Goal: Task Accomplishment & Management: Use online tool/utility

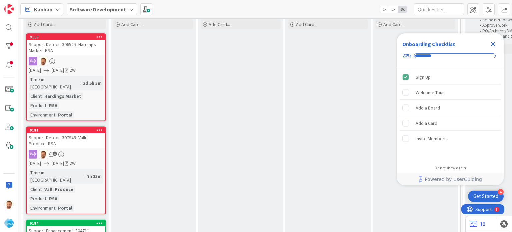
scroll to position [47, 0]
click at [83, 133] on div "Support Defect- 307949- Valli Produce- RSA" at bounding box center [66, 140] width 79 height 15
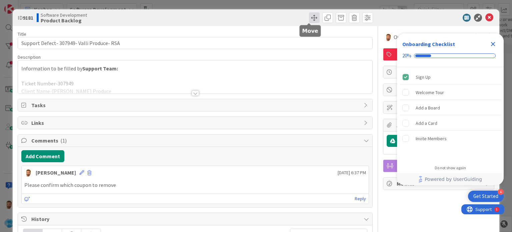
click at [309, 18] on span at bounding box center [314, 17] width 11 height 11
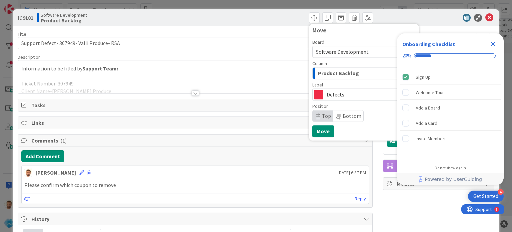
click at [328, 70] on span "Product Backlog" at bounding box center [338, 73] width 41 height 9
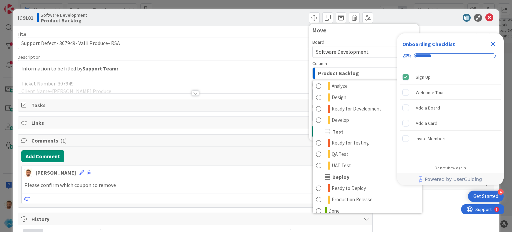
scroll to position [152, 0]
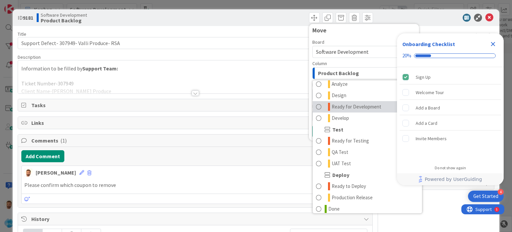
click at [348, 108] on span "Ready for Development" at bounding box center [357, 107] width 50 height 8
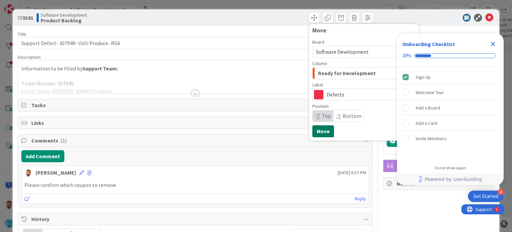
click at [320, 133] on button "Move" at bounding box center [324, 131] width 22 height 12
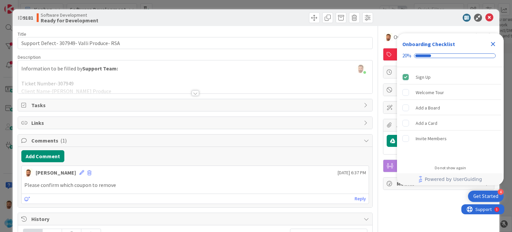
click at [492, 42] on icon "Close Checklist" at bounding box center [493, 44] width 4 height 4
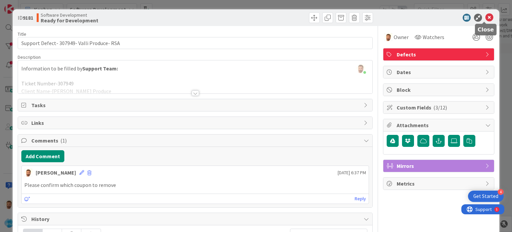
click at [486, 17] on icon at bounding box center [490, 18] width 8 height 8
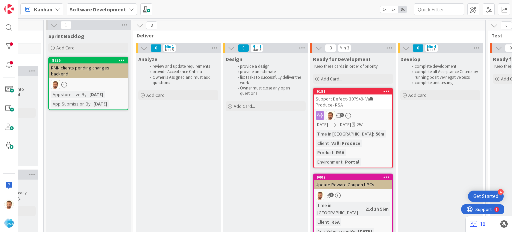
scroll to position [0, 622]
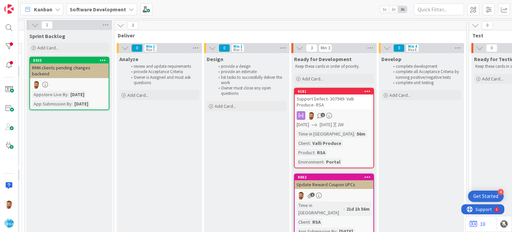
click at [331, 101] on div "Support Defect- 307949- Valli Produce- RSA" at bounding box center [334, 101] width 79 height 15
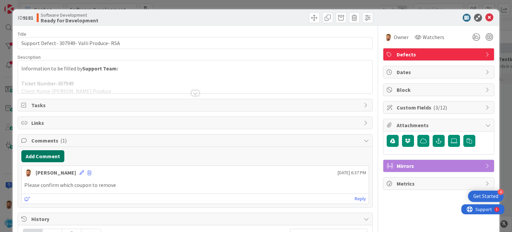
click at [47, 157] on button "Add Comment" at bounding box center [42, 156] width 43 height 12
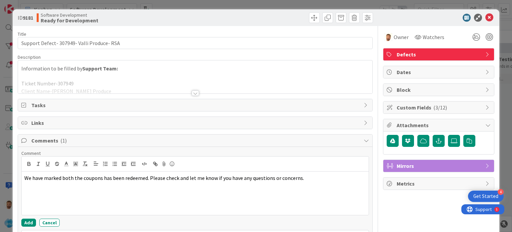
click at [33, 218] on div "Add Cancel" at bounding box center [195, 222] width 348 height 8
click at [32, 218] on button "Add" at bounding box center [28, 222] width 15 height 8
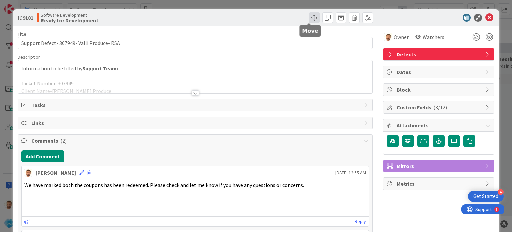
click at [312, 20] on span at bounding box center [314, 17] width 11 height 11
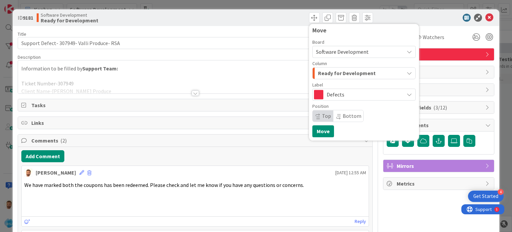
click at [329, 74] on span "Ready for Development" at bounding box center [347, 73] width 58 height 9
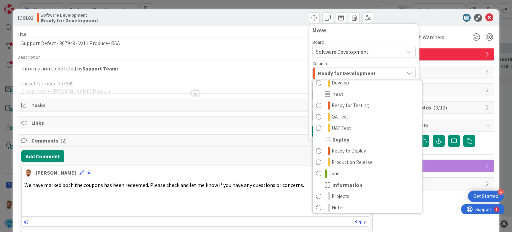
scroll to position [190, 0]
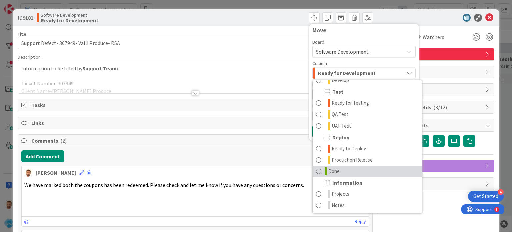
click at [329, 172] on span "Done" at bounding box center [334, 171] width 11 height 8
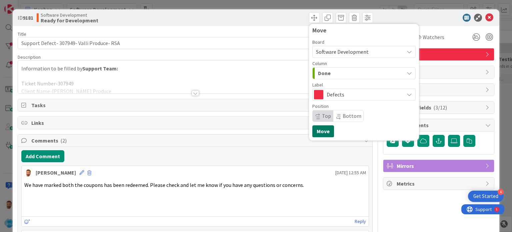
click at [321, 131] on button "Move" at bounding box center [324, 131] width 22 height 12
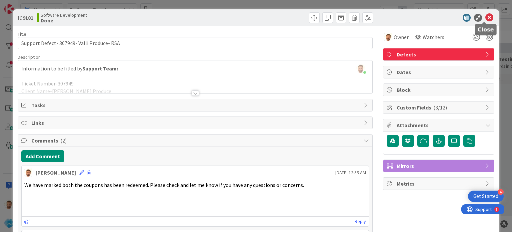
click at [486, 19] on icon at bounding box center [490, 18] width 8 height 8
